Goal: Find specific page/section: Find specific page/section

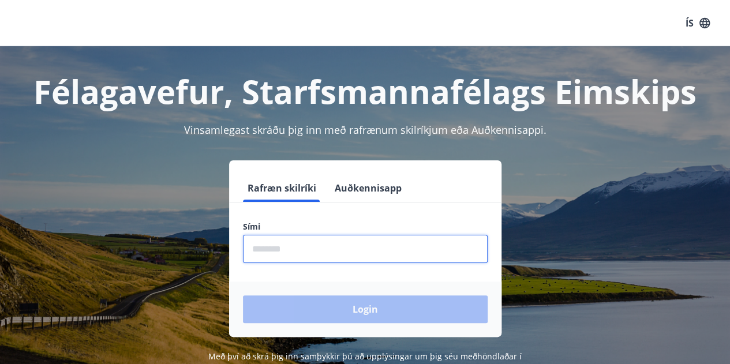
click at [321, 249] on input "phone" at bounding box center [365, 249] width 245 height 28
type input "********"
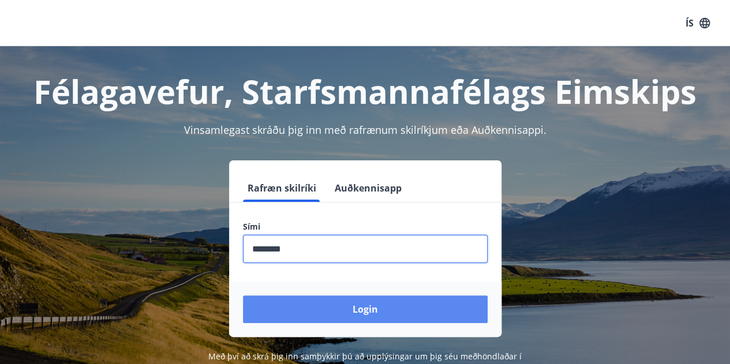
click at [393, 310] on button "Login" at bounding box center [365, 309] width 245 height 28
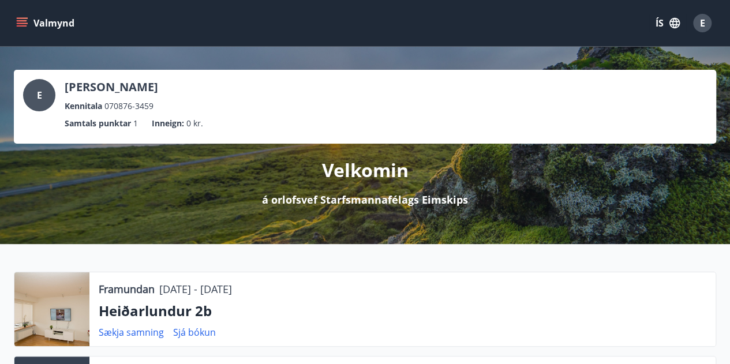
click at [28, 19] on button "Valmynd" at bounding box center [46, 23] width 65 height 21
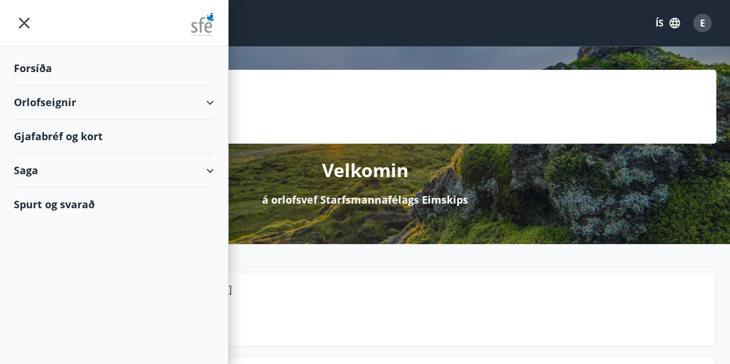
click at [57, 137] on div "Gjafabréf og kort" at bounding box center [114, 136] width 200 height 34
click at [25, 17] on icon "menu" at bounding box center [24, 23] width 21 height 21
